Goal: Contribute content: Contribute content

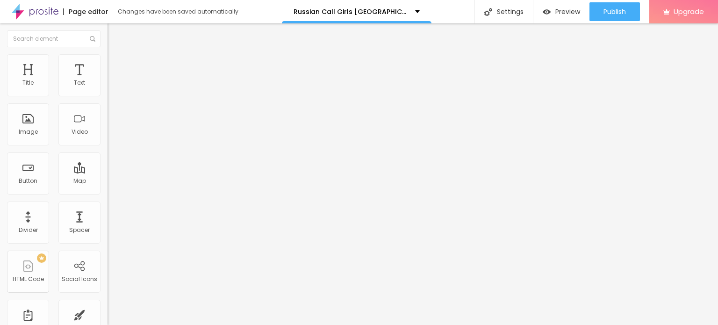
click at [108, 80] on span "Change image" at bounding box center [133, 76] width 50 height 8
click at [108, 88] on input "Click me" at bounding box center [164, 83] width 112 height 9
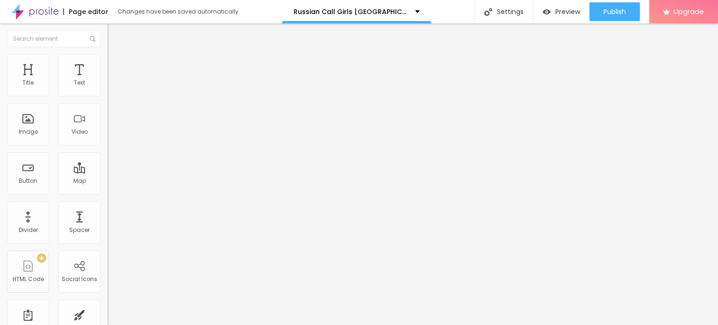
paste input "Booking Number: ☎ 9942953682"
type input "Booking Number: ☎ 9942953682"
click at [108, 193] on input "https://" at bounding box center [164, 187] width 112 height 9
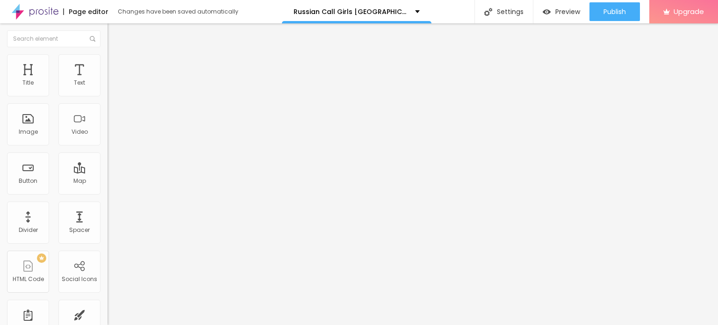
paste input "[DOMAIN_NAME][URL]"
type input "[URL][DOMAIN_NAME]"
click at [108, 80] on span "Add image" at bounding box center [127, 76] width 38 height 8
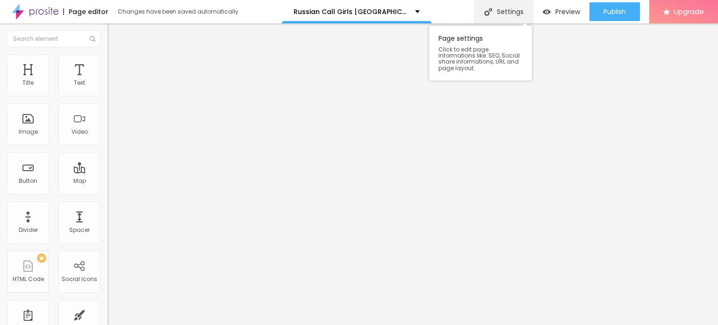
click at [508, 7] on div "Settings" at bounding box center [503, 11] width 58 height 23
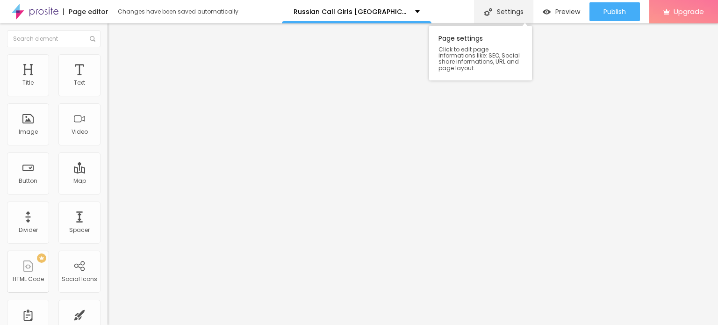
click at [509, 14] on div "Settings" at bounding box center [503, 11] width 58 height 23
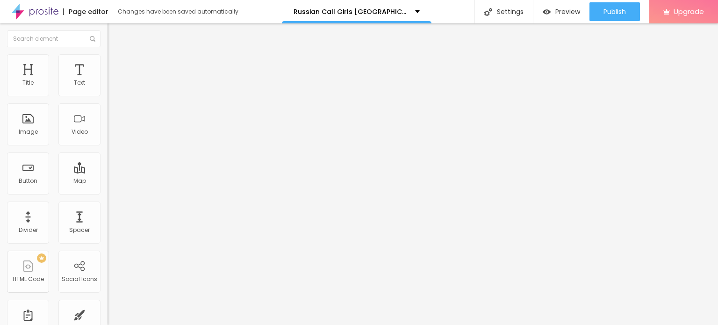
paste input "Russian Call Girls [GEOGRAPHIC_DATA] (:≡ Pick a high-class Hyderabad Call Girls"
type input "Russian Call Girls [GEOGRAPHIC_DATA] (:≡ Pick a high-class Hyderabad Call Girls"
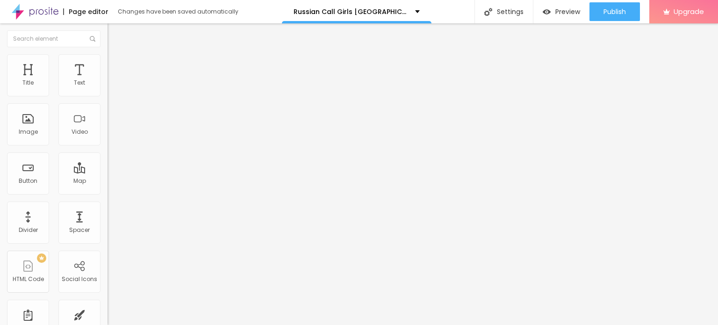
paste textarea "Russian Call Girls [GEOGRAPHIC_DATA] (:≡ Pick a high-class Hyderabad Call Girls"
paste textarea "To Get Access To All The Erotic Life Of Hyderabad Call Girls"
type textarea "Russian Call Girls [GEOGRAPHIC_DATA] (:≡ Pick a high-class [GEOGRAPHIC_DATA] Ca…"
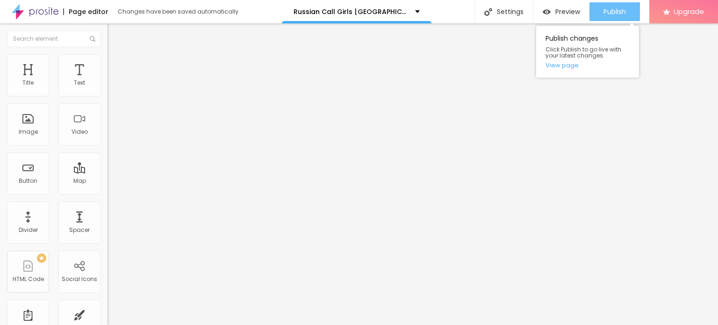
click at [610, 10] on span "Publish" at bounding box center [614, 11] width 22 height 7
click at [567, 66] on link "View page" at bounding box center [587, 65] width 84 height 6
